Goal: Task Accomplishment & Management: Manage account settings

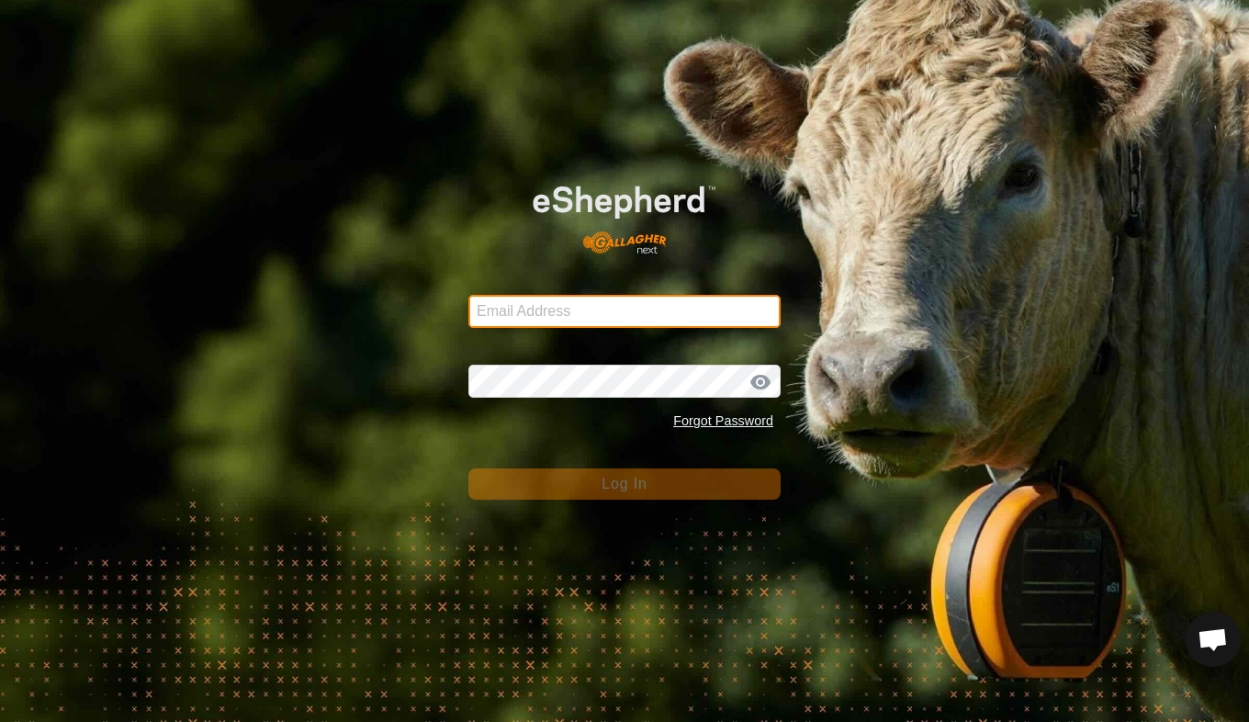
type input "[EMAIL_ADDRESS][DOMAIN_NAME]"
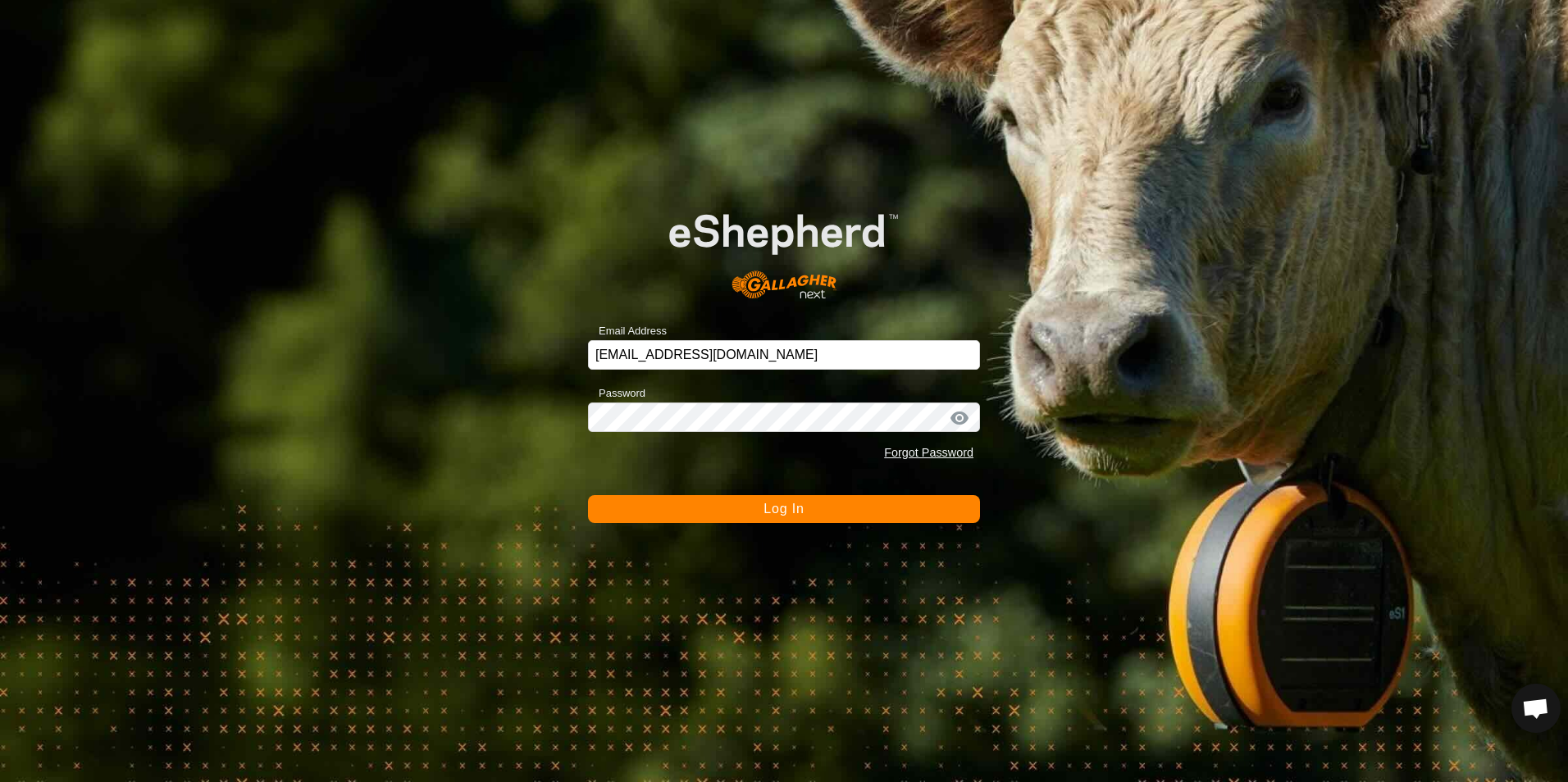
click at [783, 515] on span "Log In" at bounding box center [783, 509] width 40 height 14
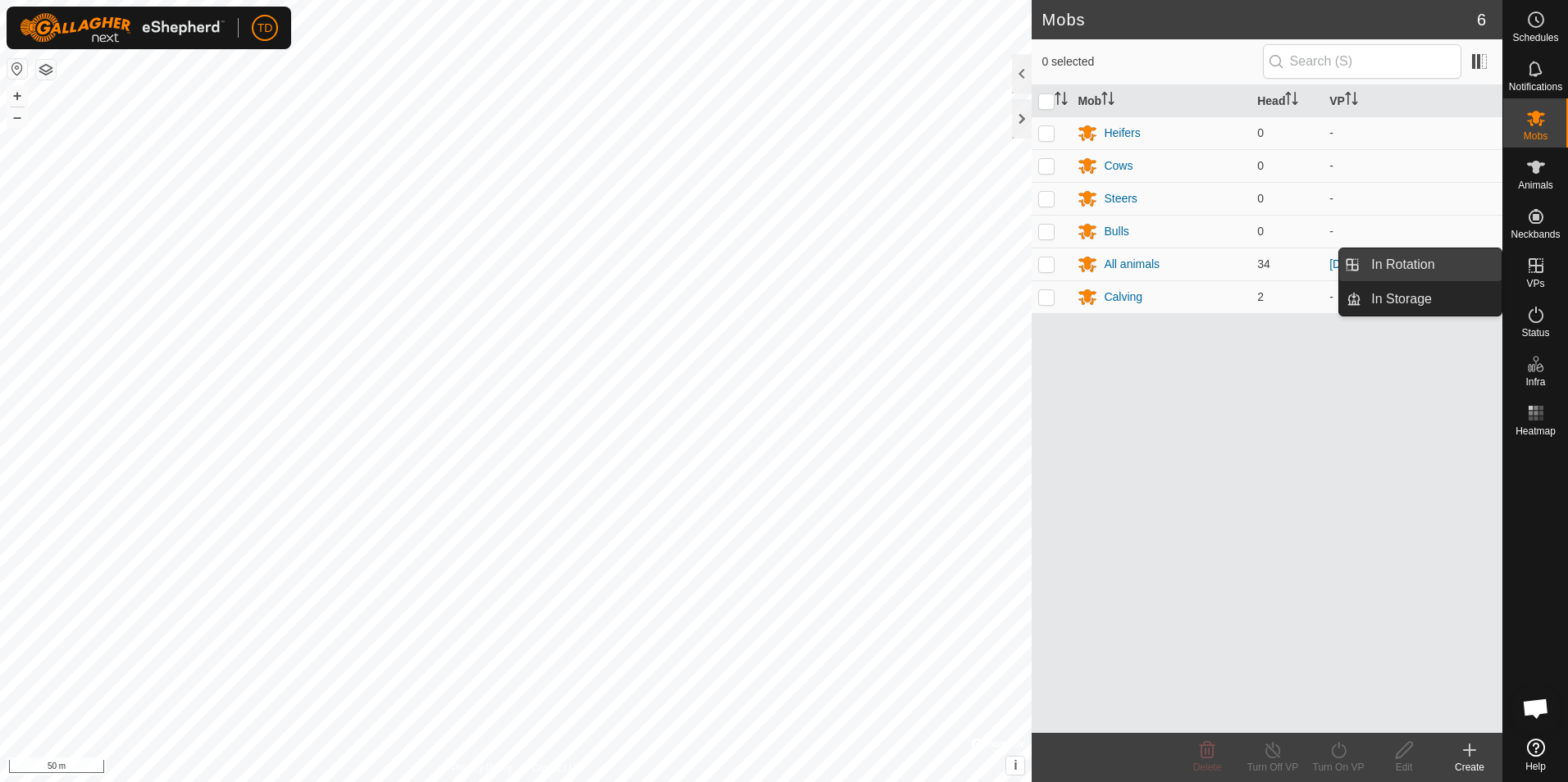
click at [1114, 267] on link "In Rotation" at bounding box center [1431, 264] width 140 height 33
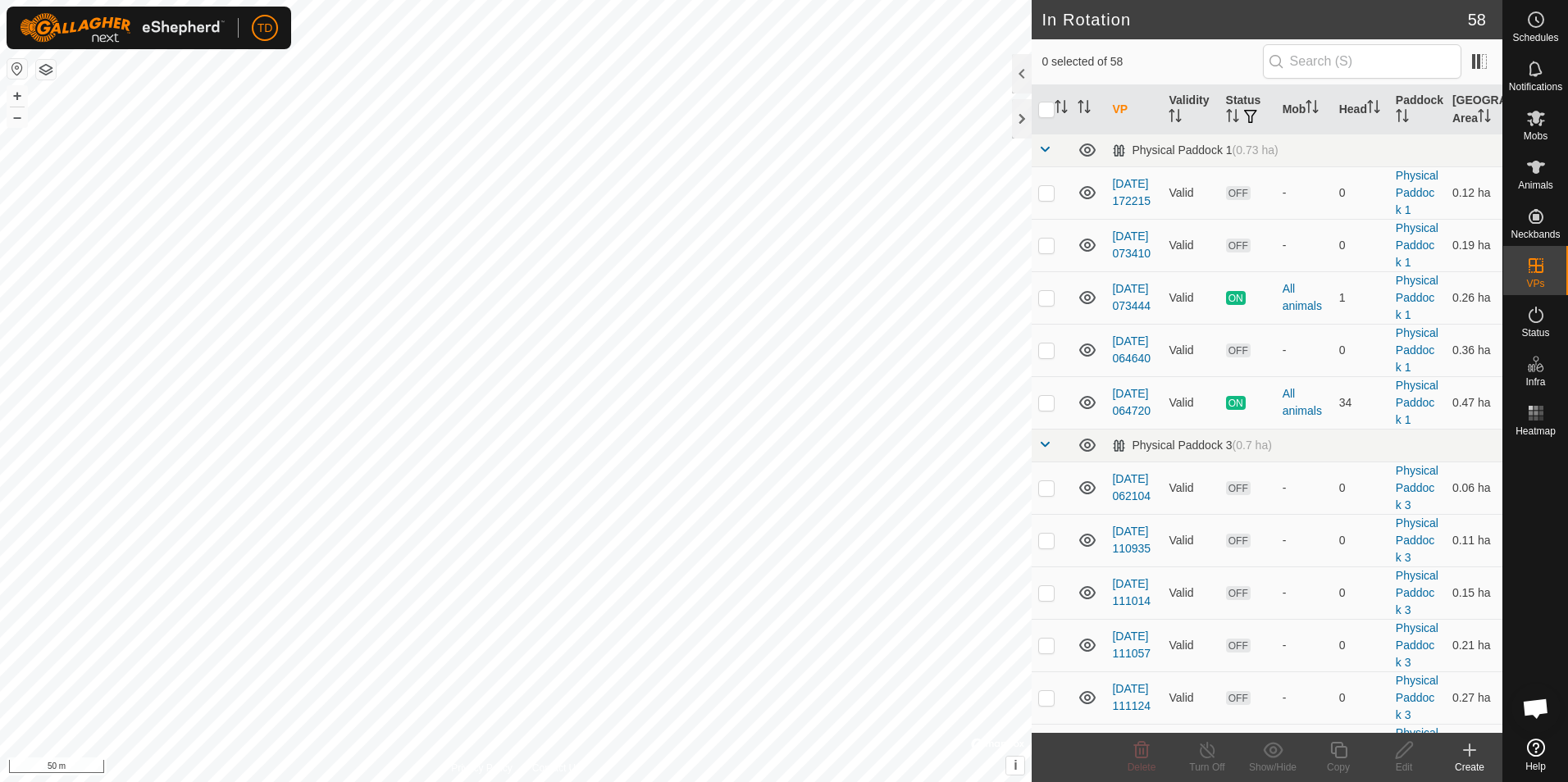
click at [1114, 644] on icon at bounding box center [1470, 751] width 20 height 20
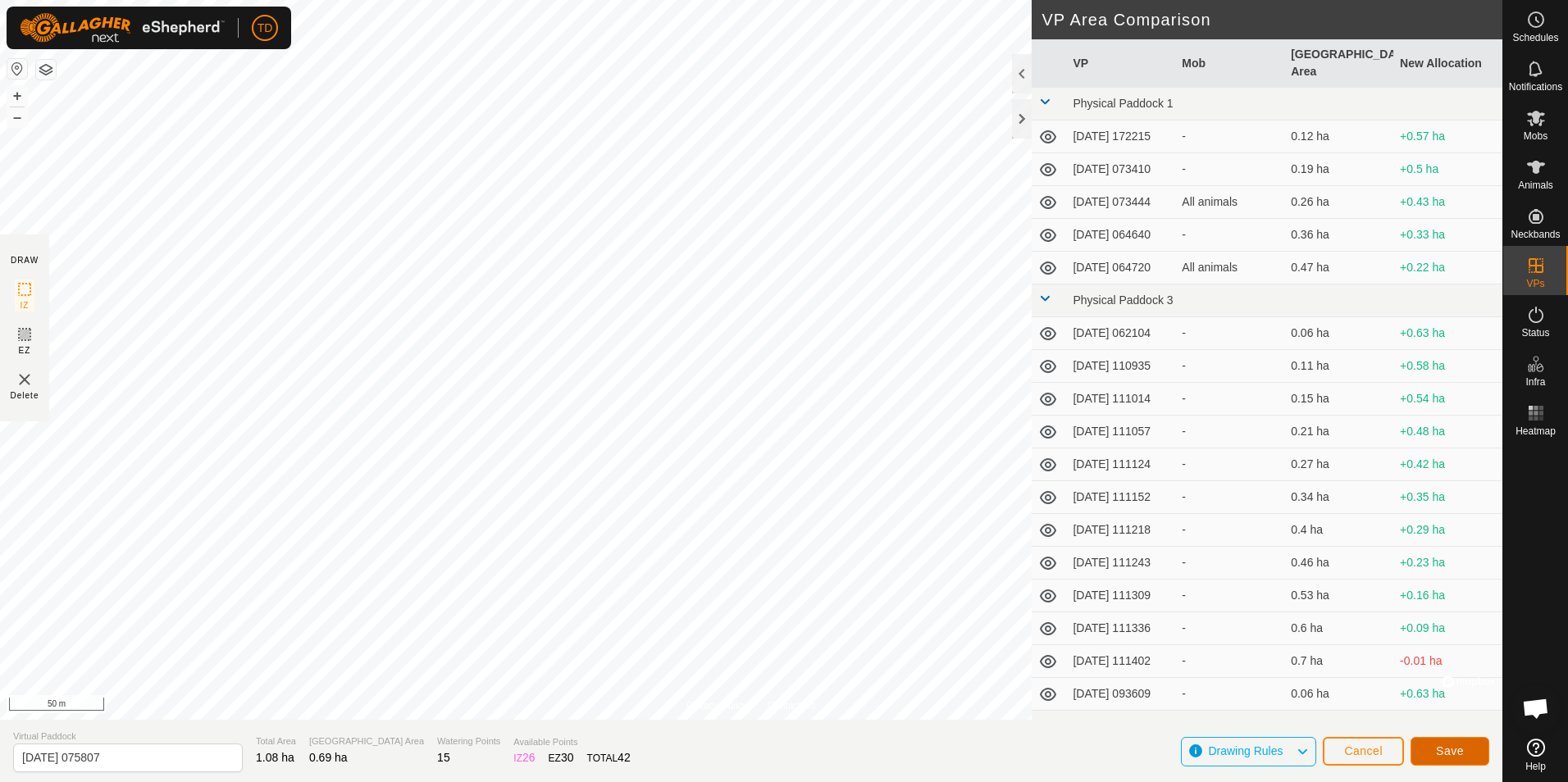
click at [1114, 644] on span "Save" at bounding box center [1449, 751] width 28 height 13
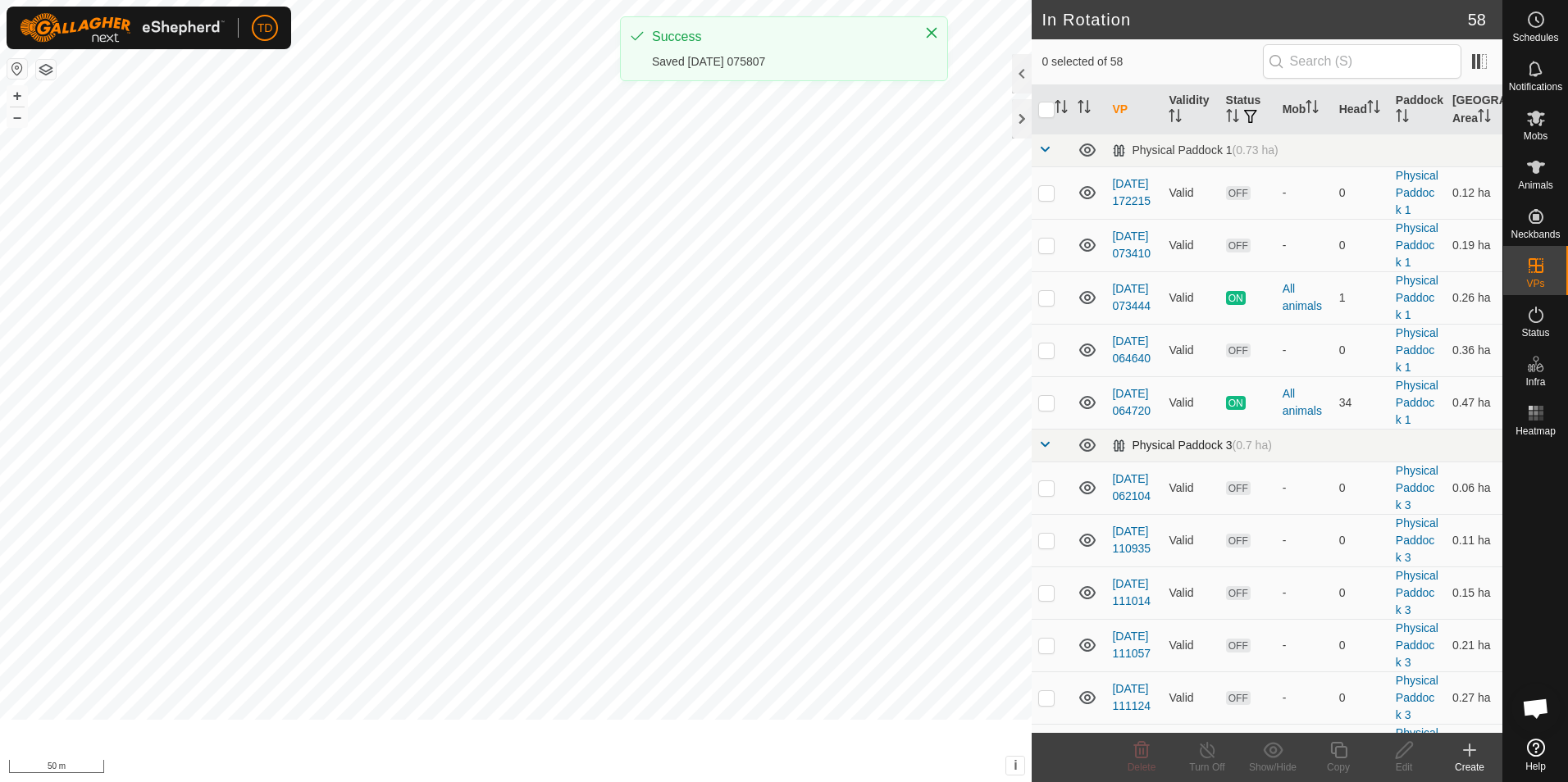
click at [1114, 534] on article "In Rotation 58 0 selected of 58 VP Validity Status Mob Head Paddock Grazing Are…" at bounding box center [1267, 391] width 471 height 782
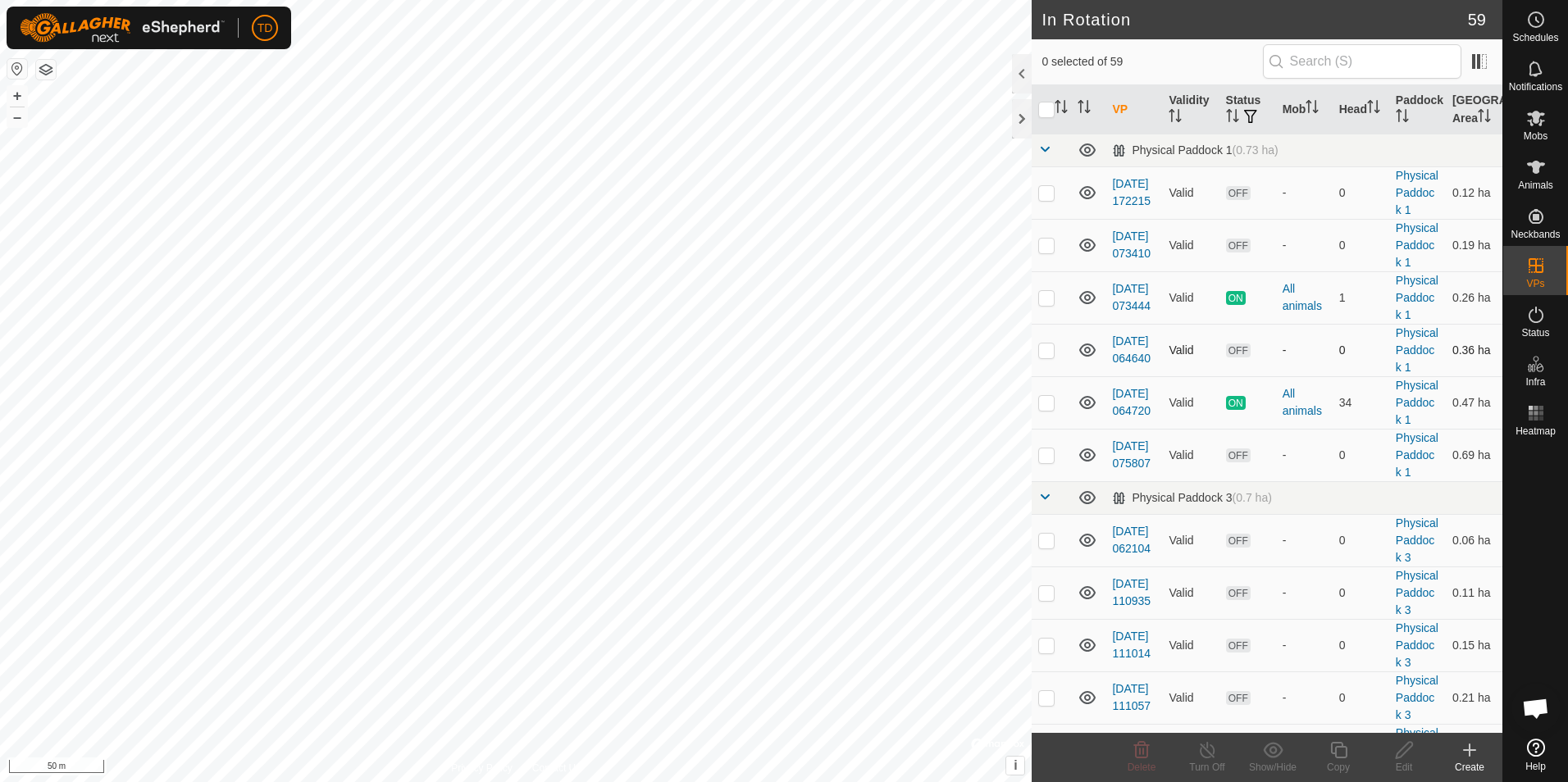
click at [1079, 377] on td at bounding box center [1088, 350] width 35 height 53
click at [1114, 24] on icon at bounding box center [1537, 20] width 20 height 20
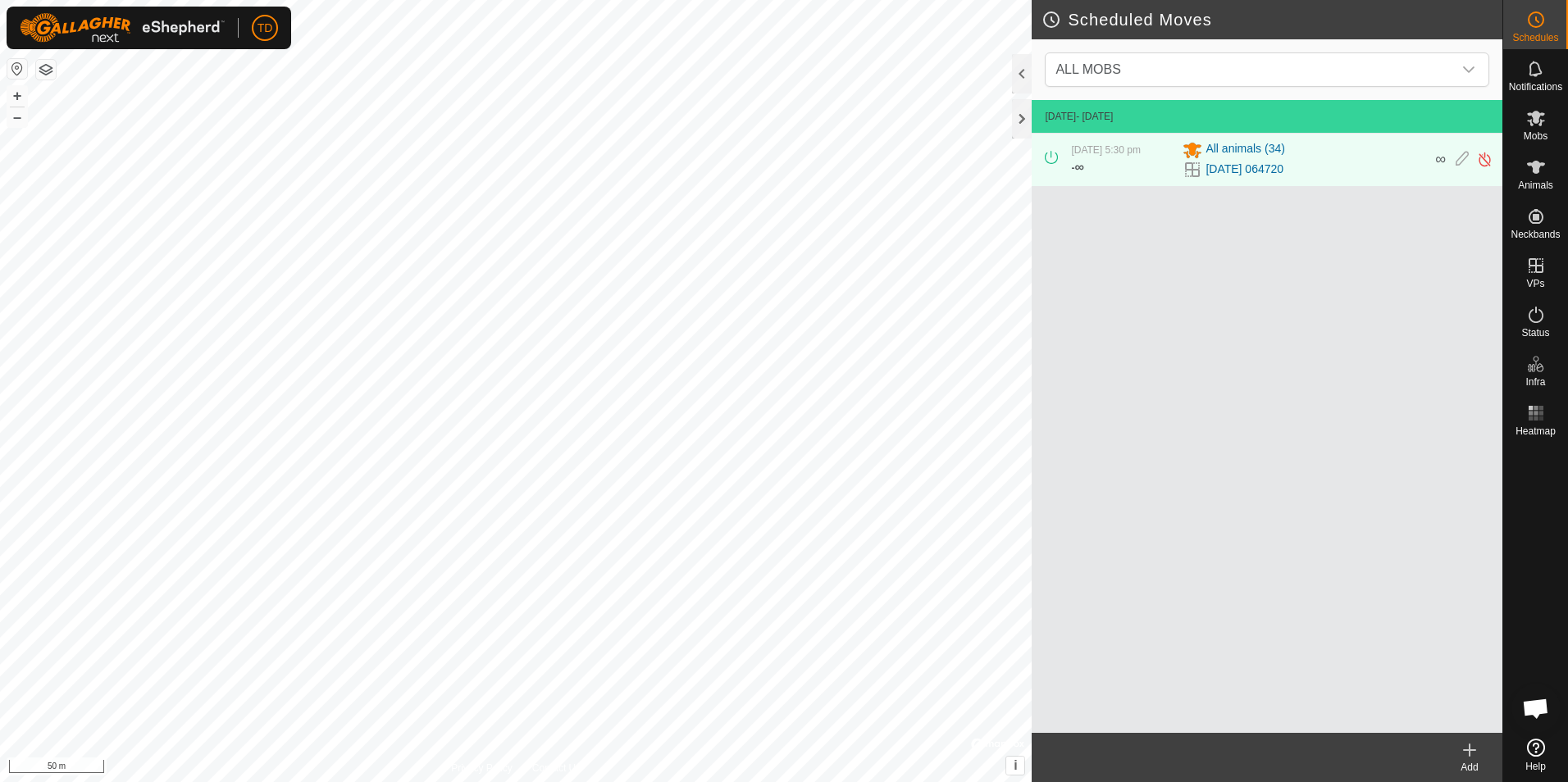
click at [1114, 644] on icon at bounding box center [1470, 751] width 12 height 0
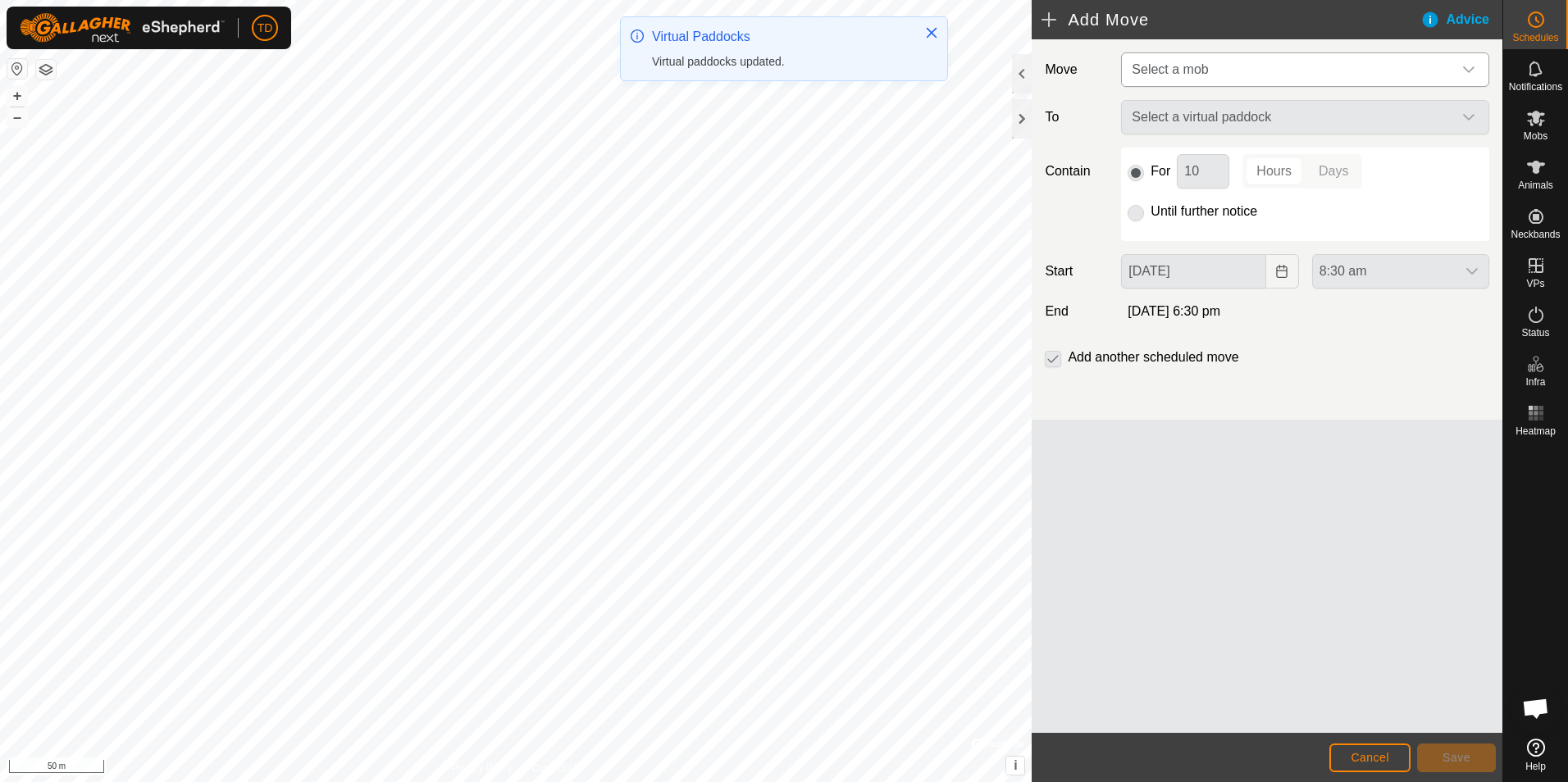
click at [1114, 70] on icon "dropdown trigger" at bounding box center [1469, 70] width 13 height 13
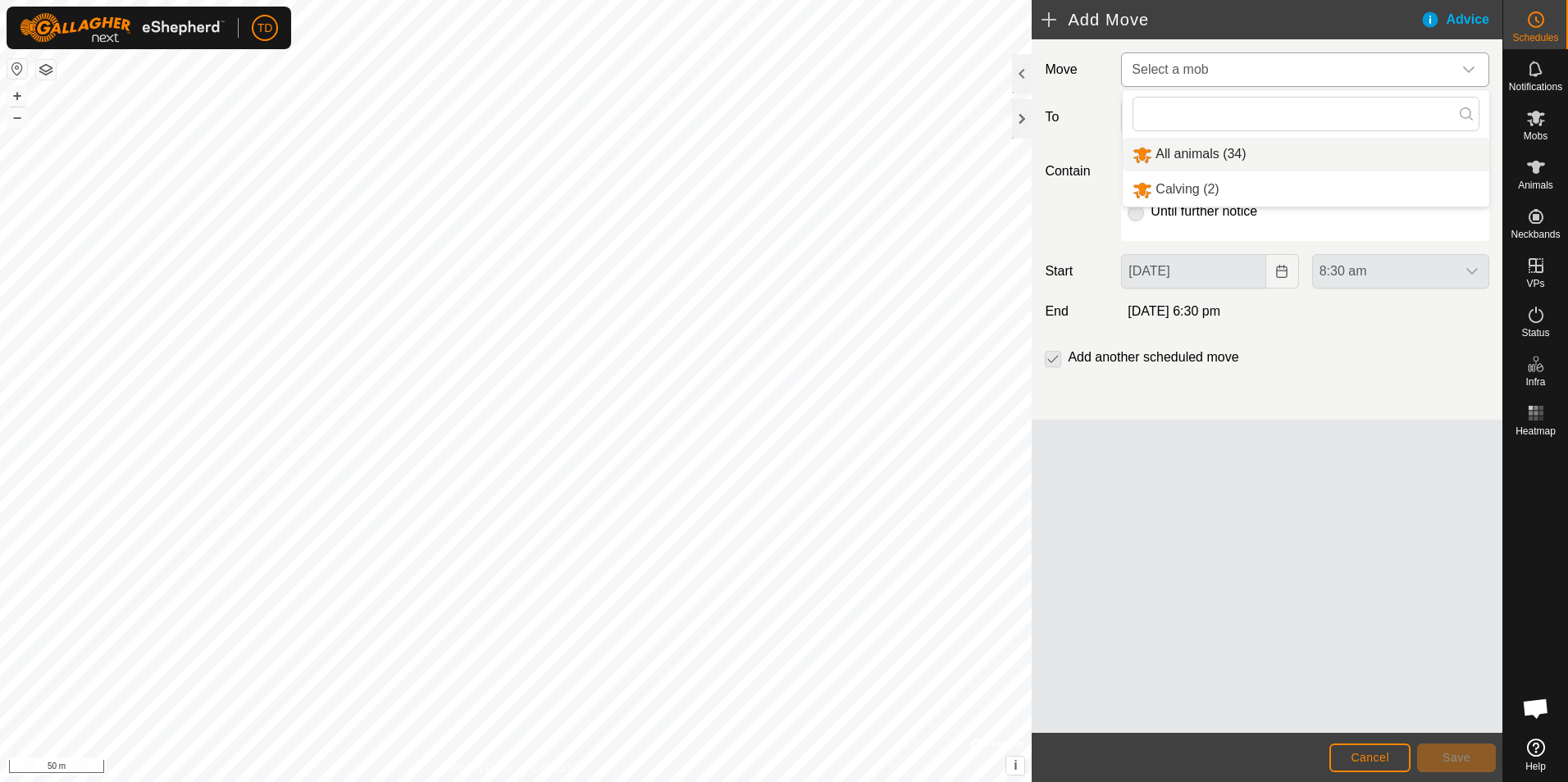
click at [1114, 149] on li "All animals (34)" at bounding box center [1306, 154] width 367 height 34
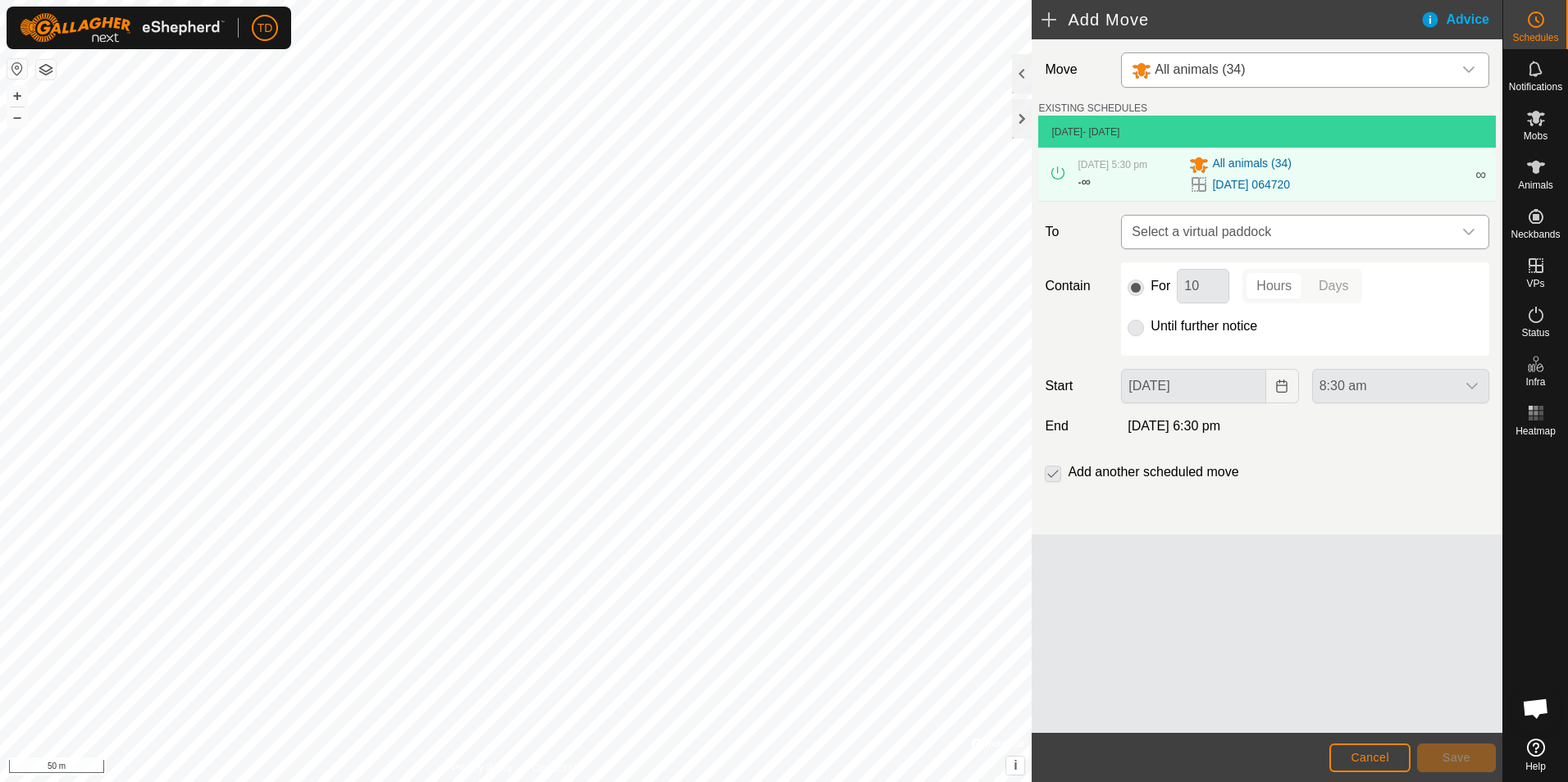
click at [1114, 235] on icon "dropdown trigger" at bounding box center [1469, 232] width 13 height 13
click at [1114, 354] on li "[DATE] 075807 0.69 ha" at bounding box center [1305, 350] width 347 height 25
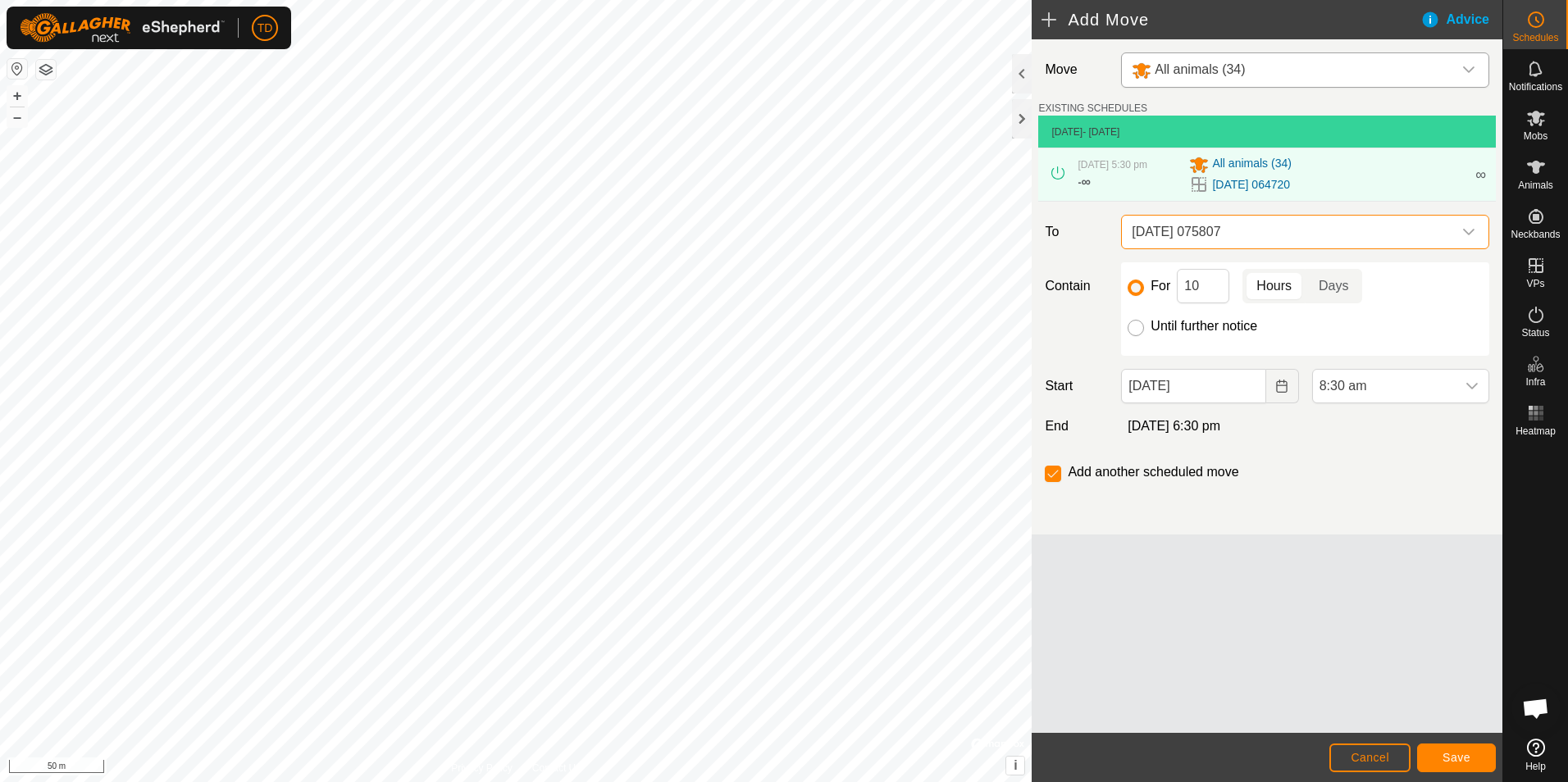
click at [1114, 333] on input "Until further notice" at bounding box center [1136, 328] width 16 height 16
radio input "true"
checkbox input "false"
click at [1114, 644] on span "Save" at bounding box center [1456, 757] width 28 height 13
